Goal: Check status: Check status

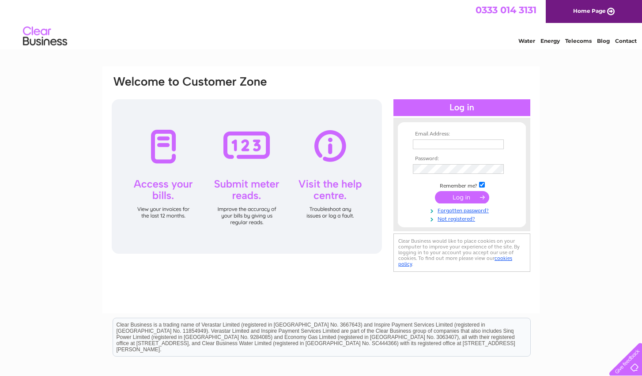
type input "TUOHYMANAGEMENT@GMAIL.COM"
click at [462, 200] on input "submit" at bounding box center [462, 197] width 54 height 12
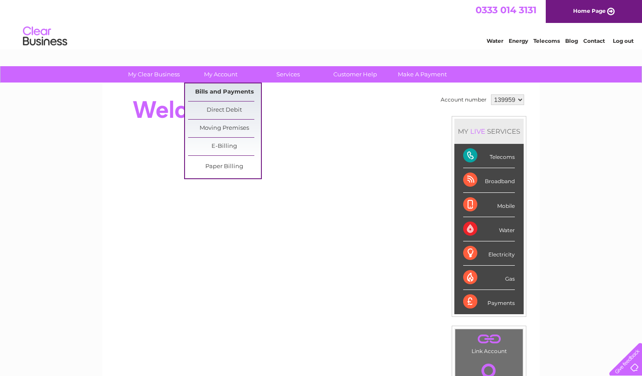
click at [227, 87] on link "Bills and Payments" at bounding box center [224, 93] width 73 height 18
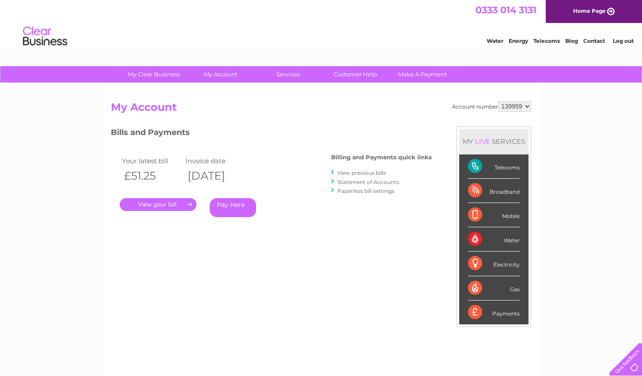
click at [528, 106] on select "139959 450768 450769 450770" at bounding box center [514, 106] width 33 height 11
select select "450770"
click at [374, 173] on link "View previous bills" at bounding box center [362, 173] width 49 height 7
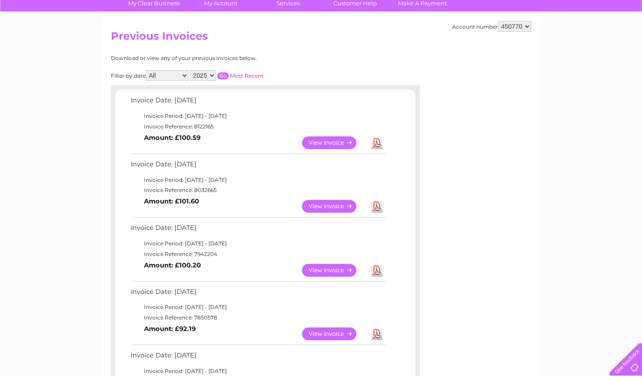
scroll to position [23, 0]
